Goal: Check status: Check status

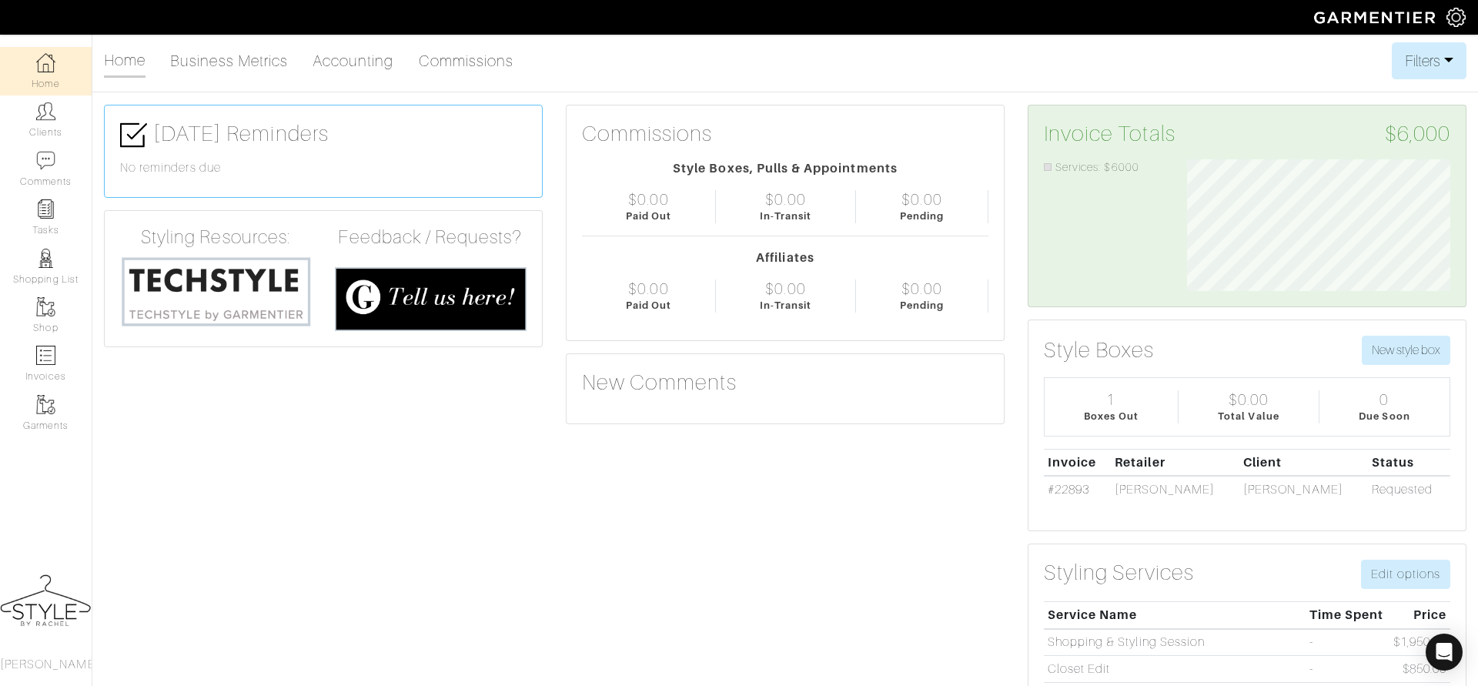
scroll to position [131, 286]
click at [47, 112] on img at bounding box center [45, 111] width 19 height 19
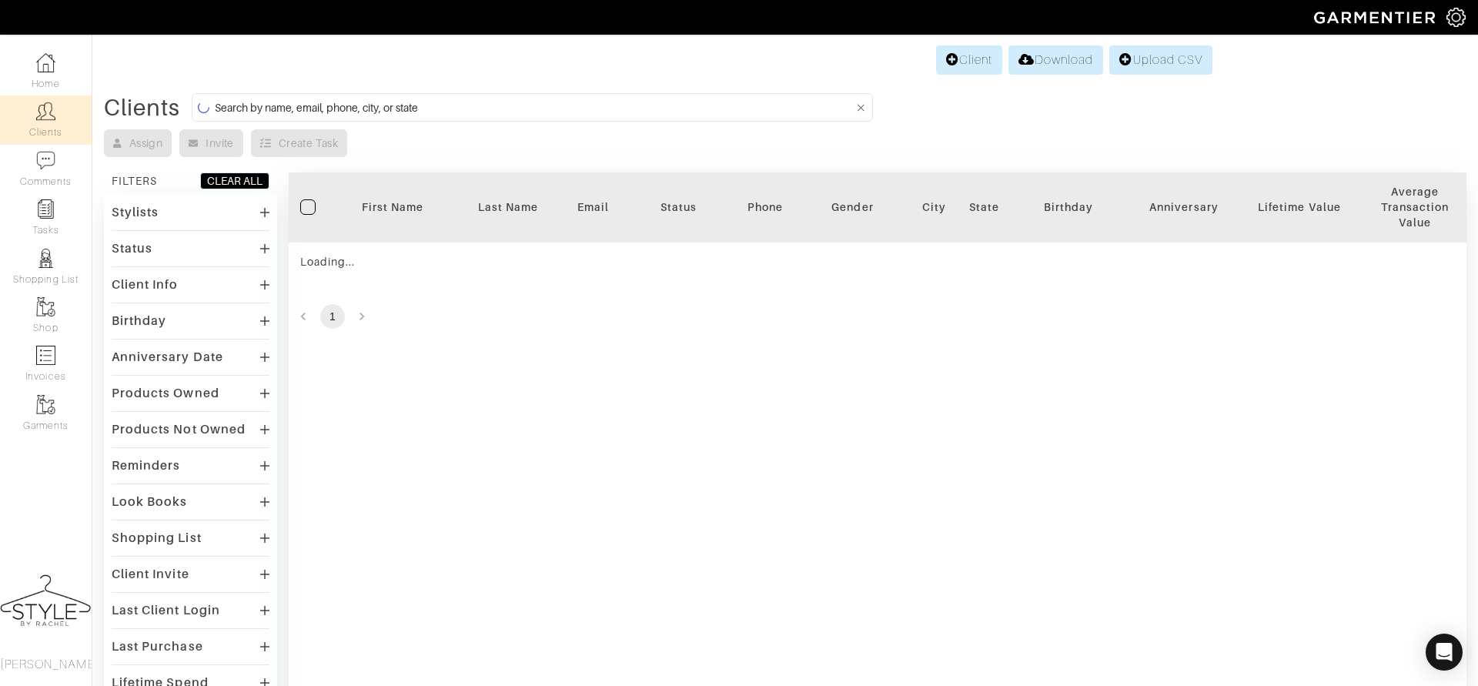
click at [547, 110] on input at bounding box center [534, 107] width 639 height 19
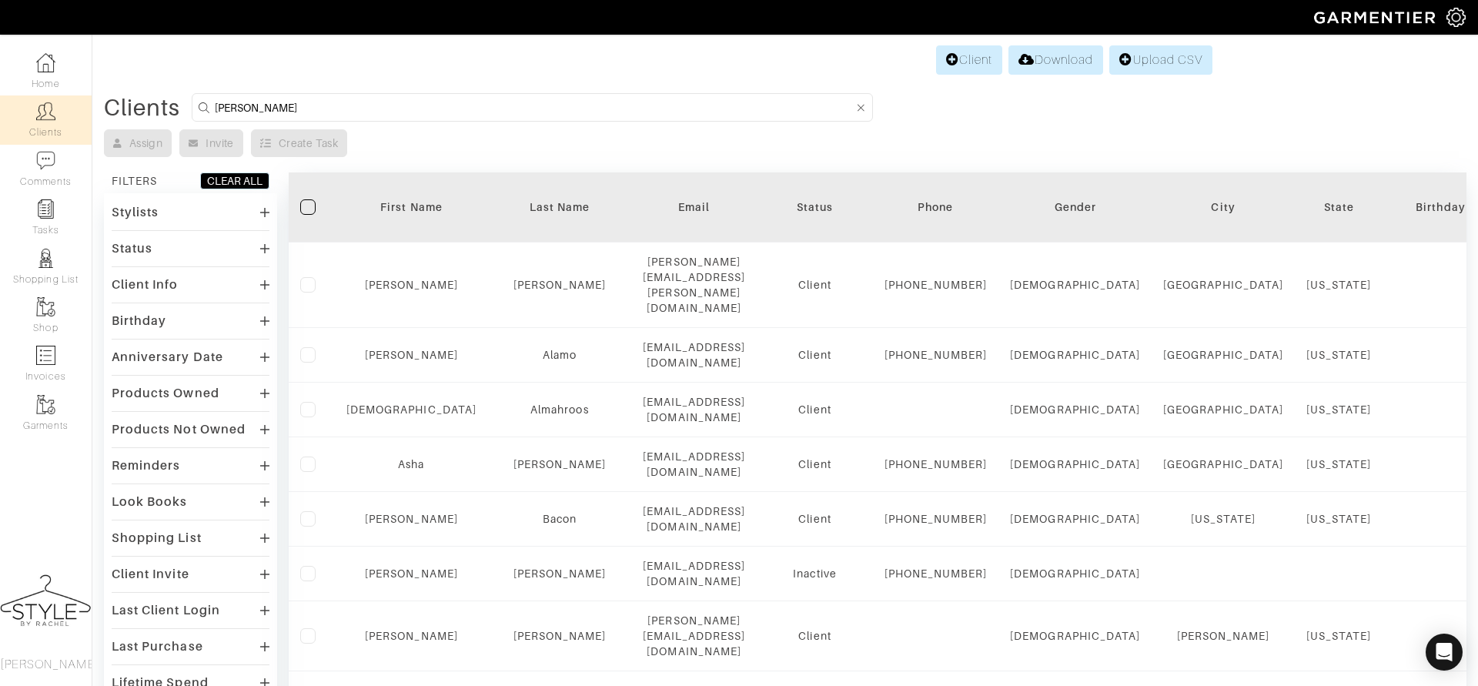
type input "[PERSON_NAME]"
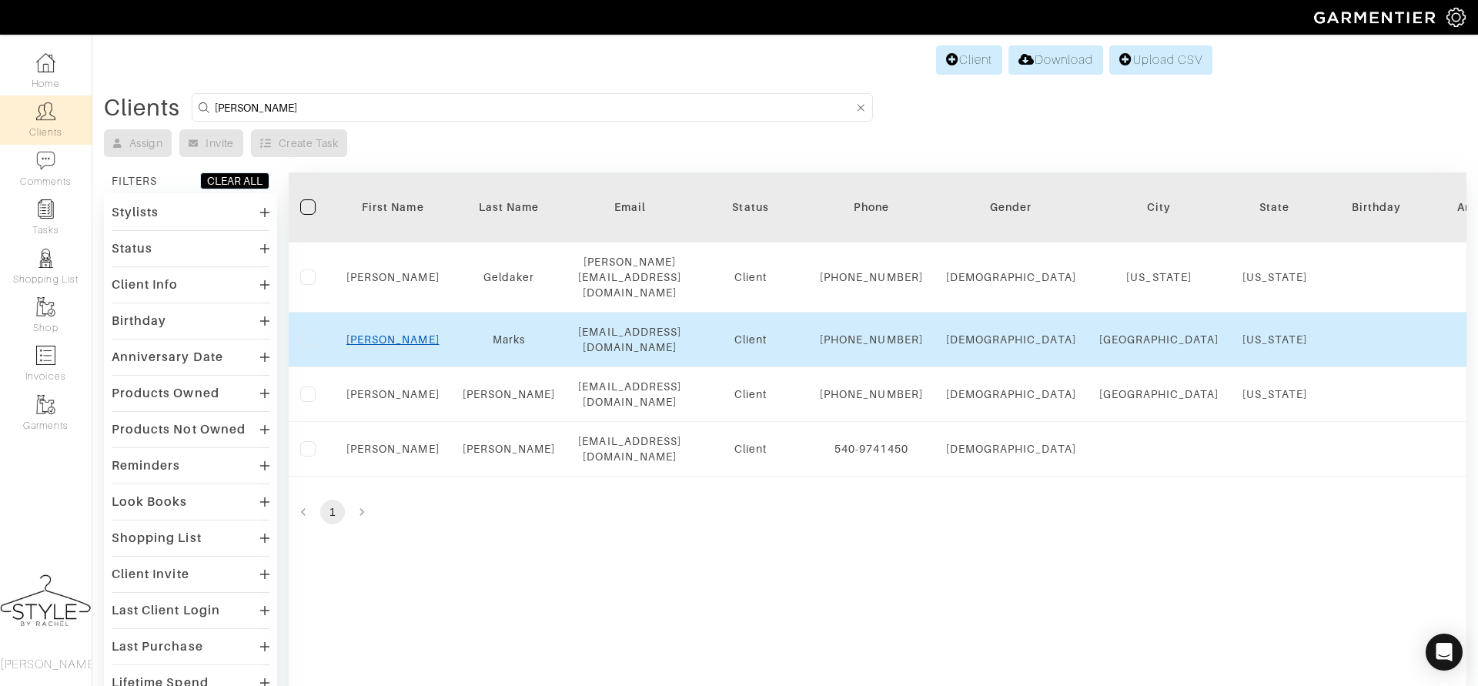
click at [389, 346] on link "Kate" at bounding box center [392, 339] width 93 height 12
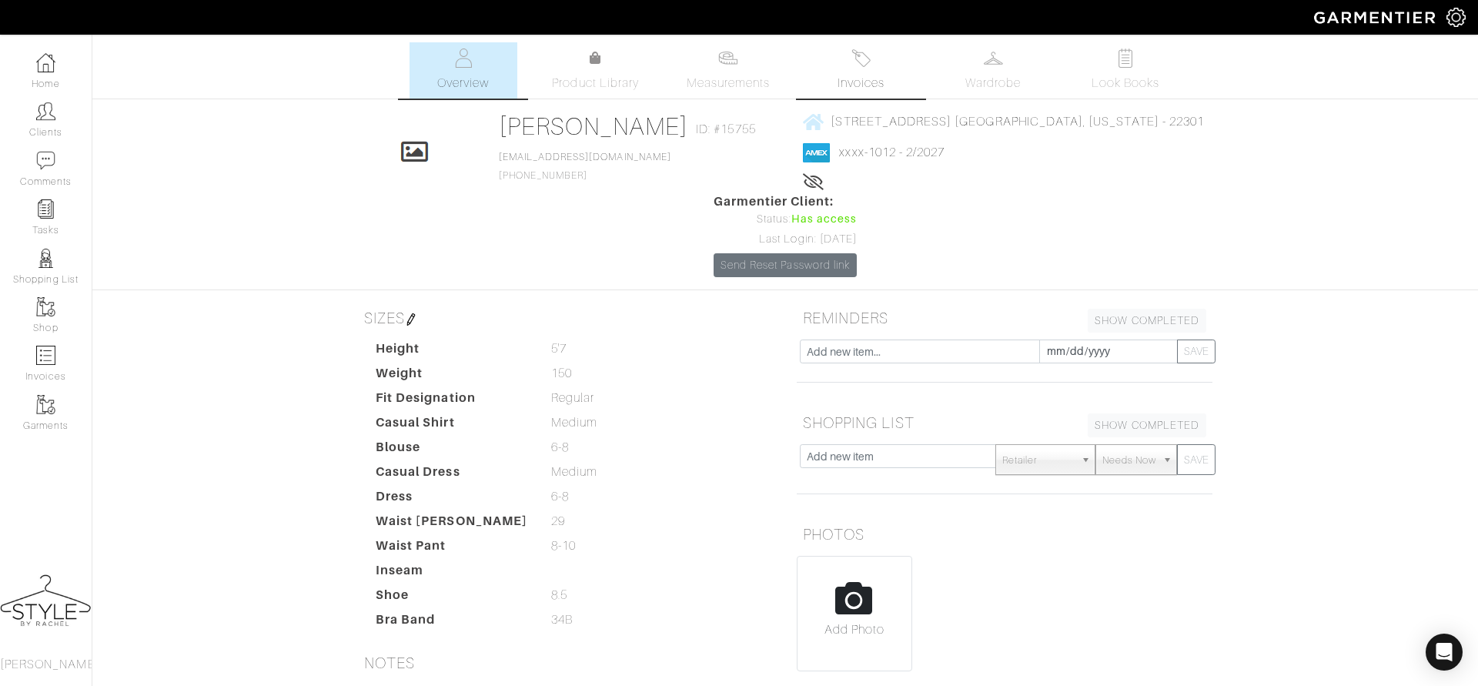
click at [871, 74] on span "Invoices" at bounding box center [861, 83] width 47 height 18
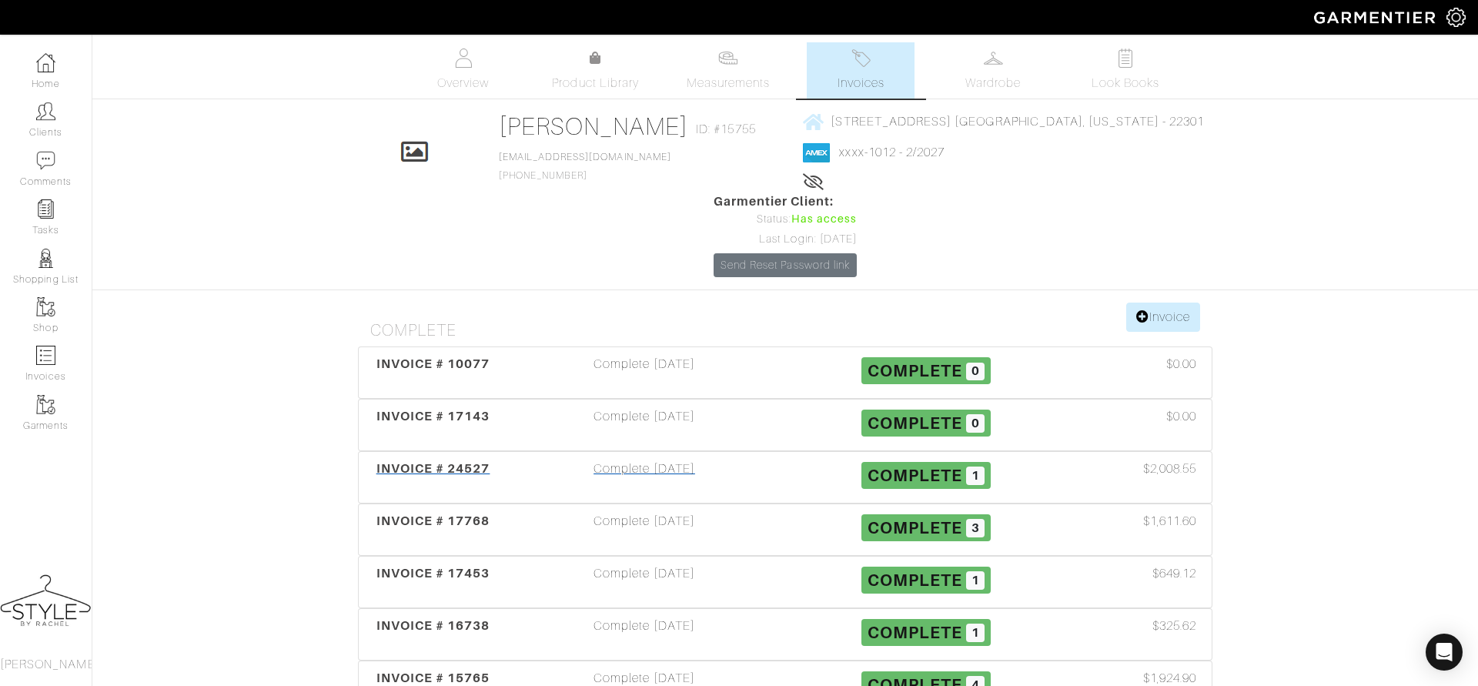
click at [392, 460] on div "INVOICE # 24527" at bounding box center [433, 477] width 141 height 35
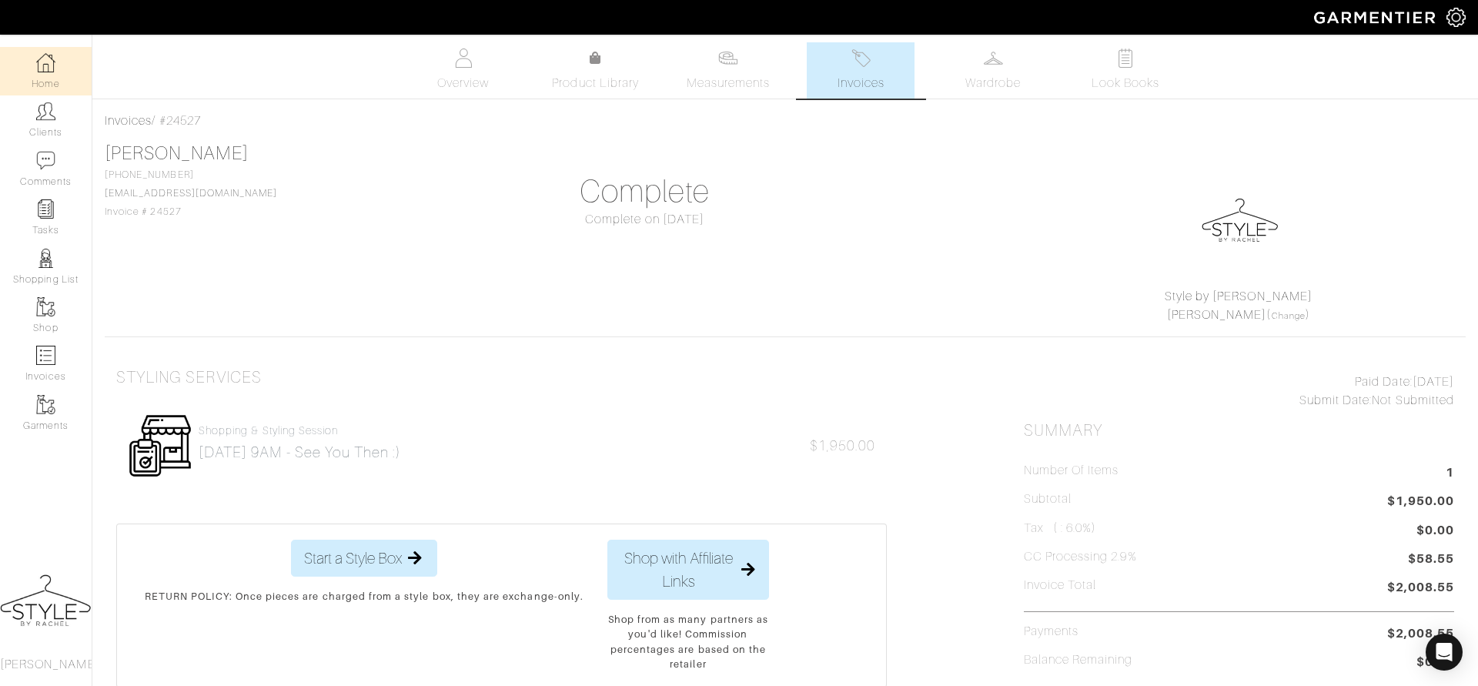
click at [51, 81] on link "Home" at bounding box center [46, 71] width 92 height 48
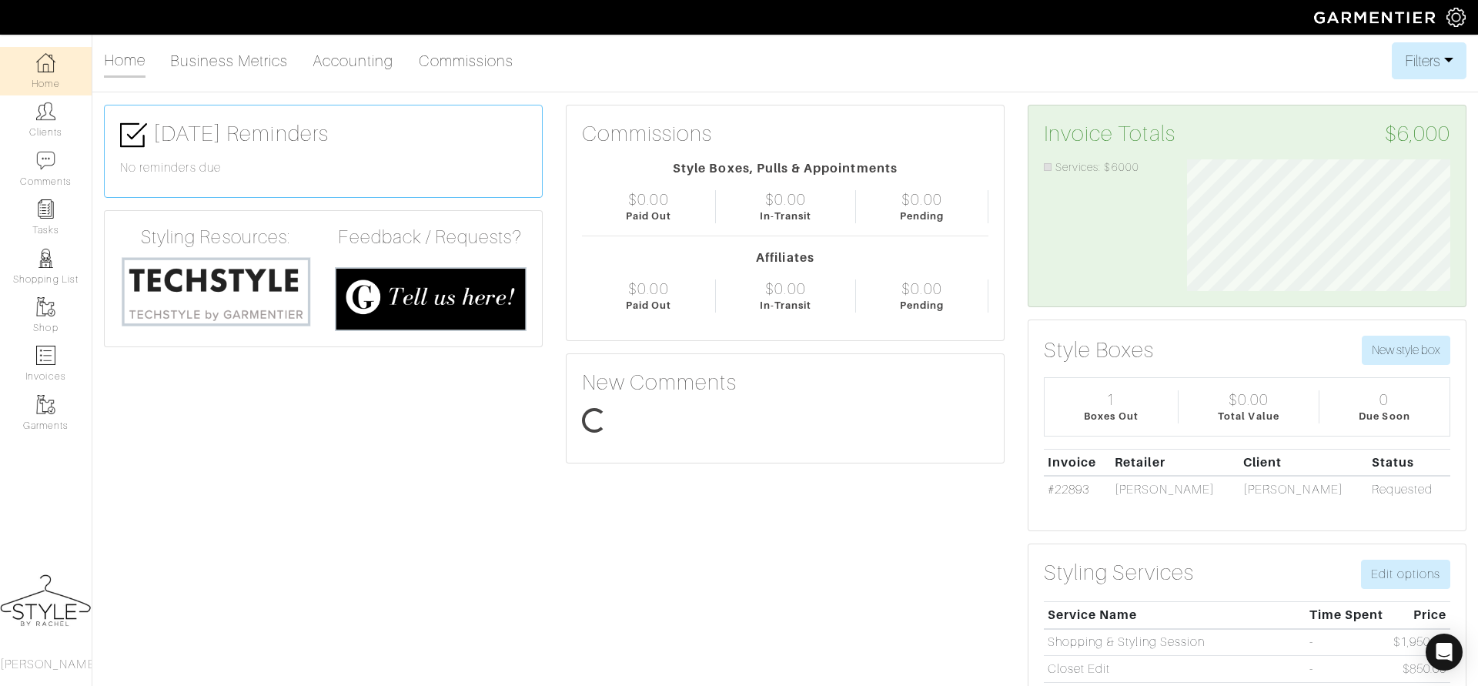
scroll to position [131, 286]
